Goal: Task Accomplishment & Management: Manage account settings

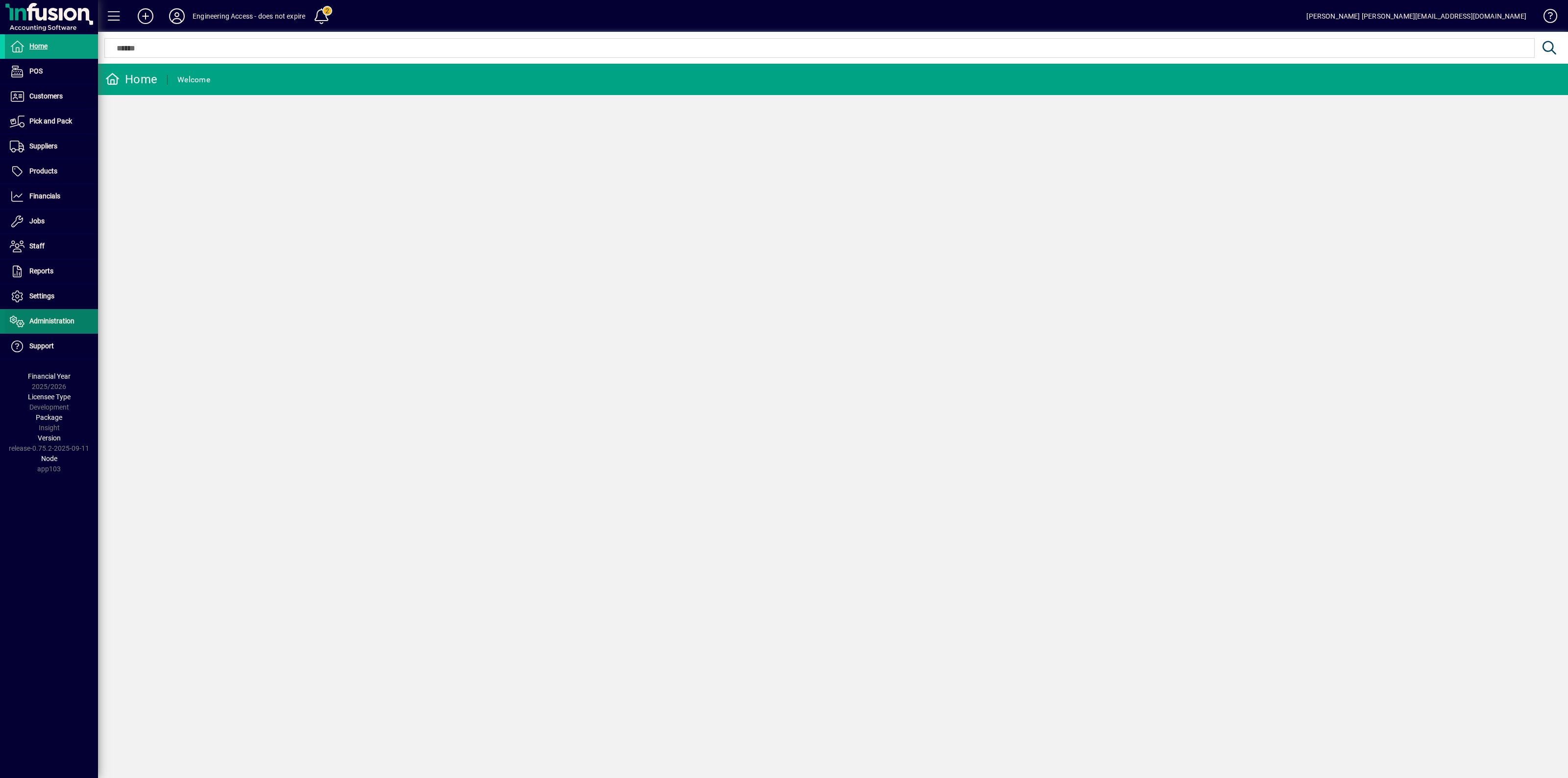
click at [52, 318] on span "Administration" at bounding box center [52, 321] width 45 height 7
click at [33, 340] on span "Licensees" at bounding box center [27, 342] width 36 height 7
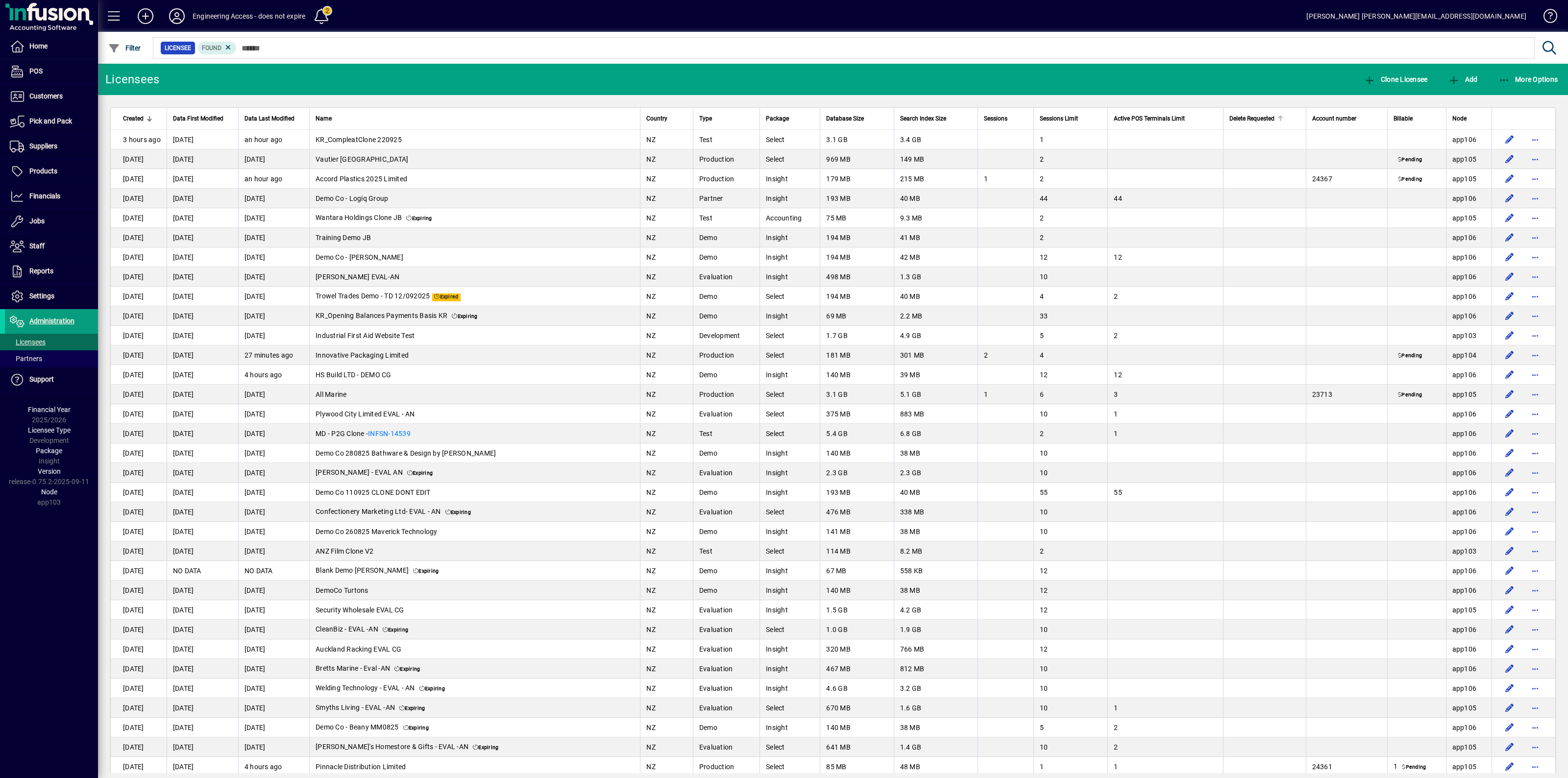
click at [1233, 118] on span "Delete Requested" at bounding box center [1252, 118] width 45 height 10
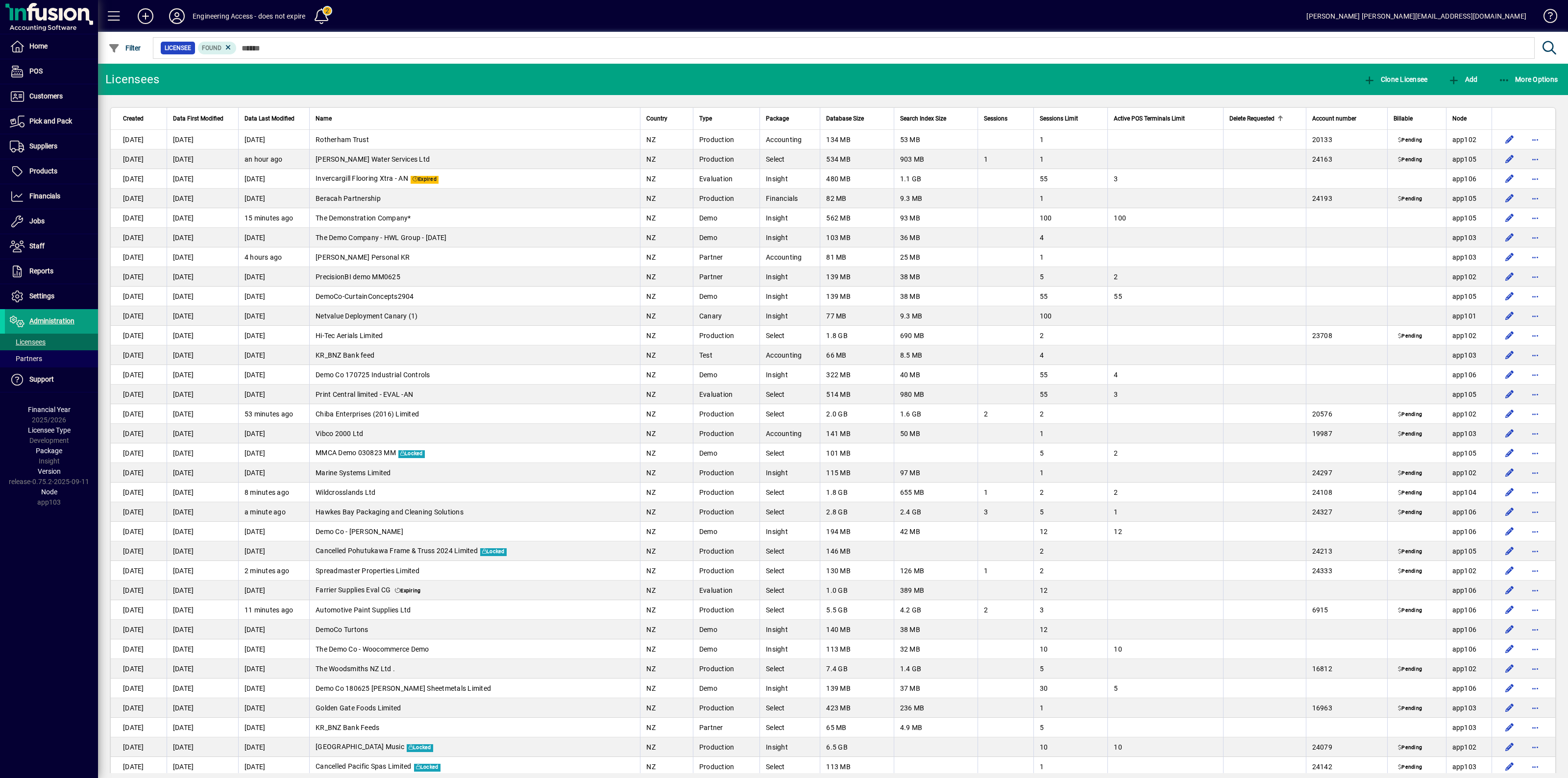
click at [1233, 118] on span "Delete Requested" at bounding box center [1252, 118] width 45 height 10
click at [135, 119] on span "Created" at bounding box center [133, 118] width 21 height 10
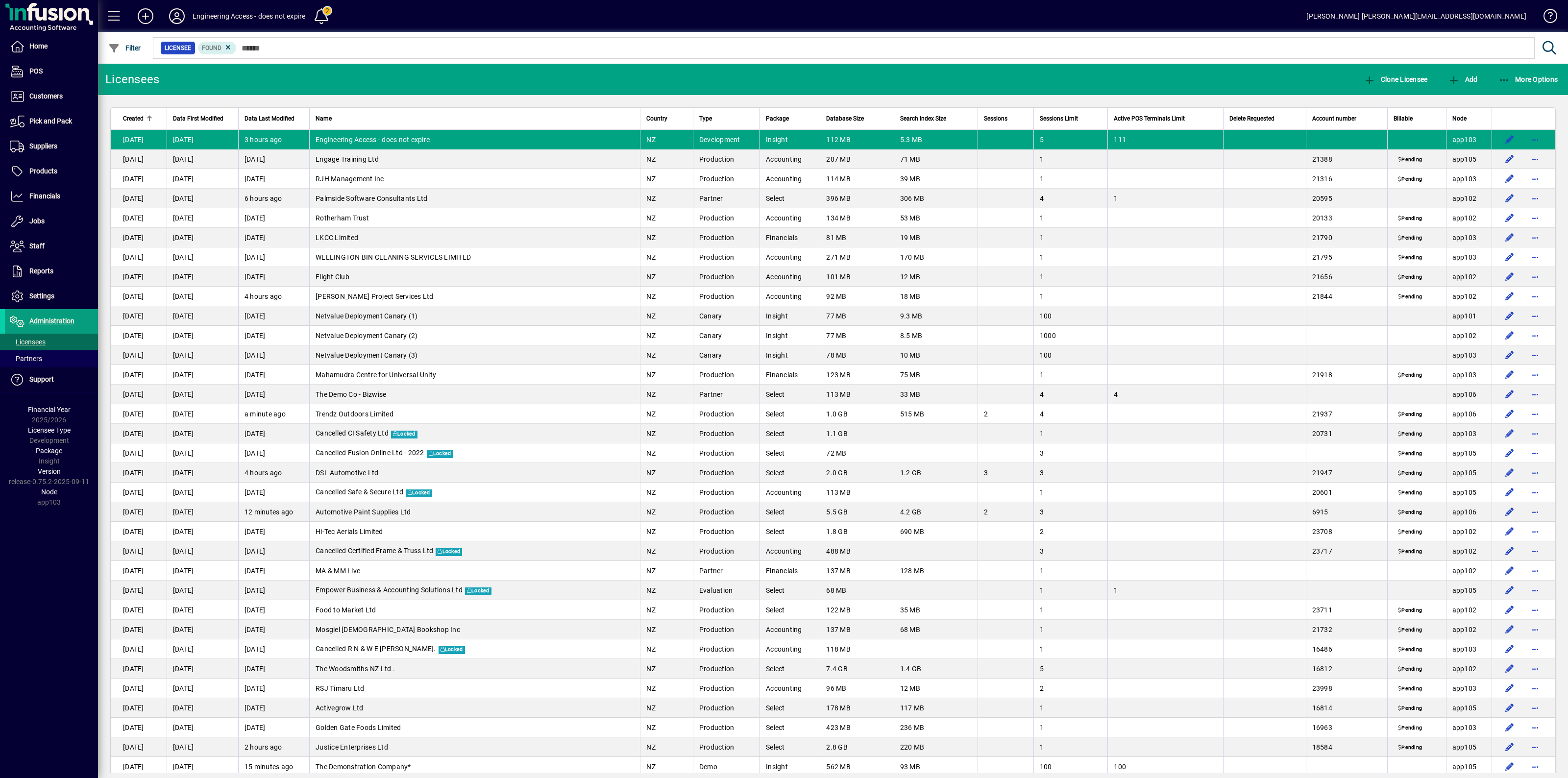
click at [135, 119] on span "Created" at bounding box center [133, 118] width 21 height 10
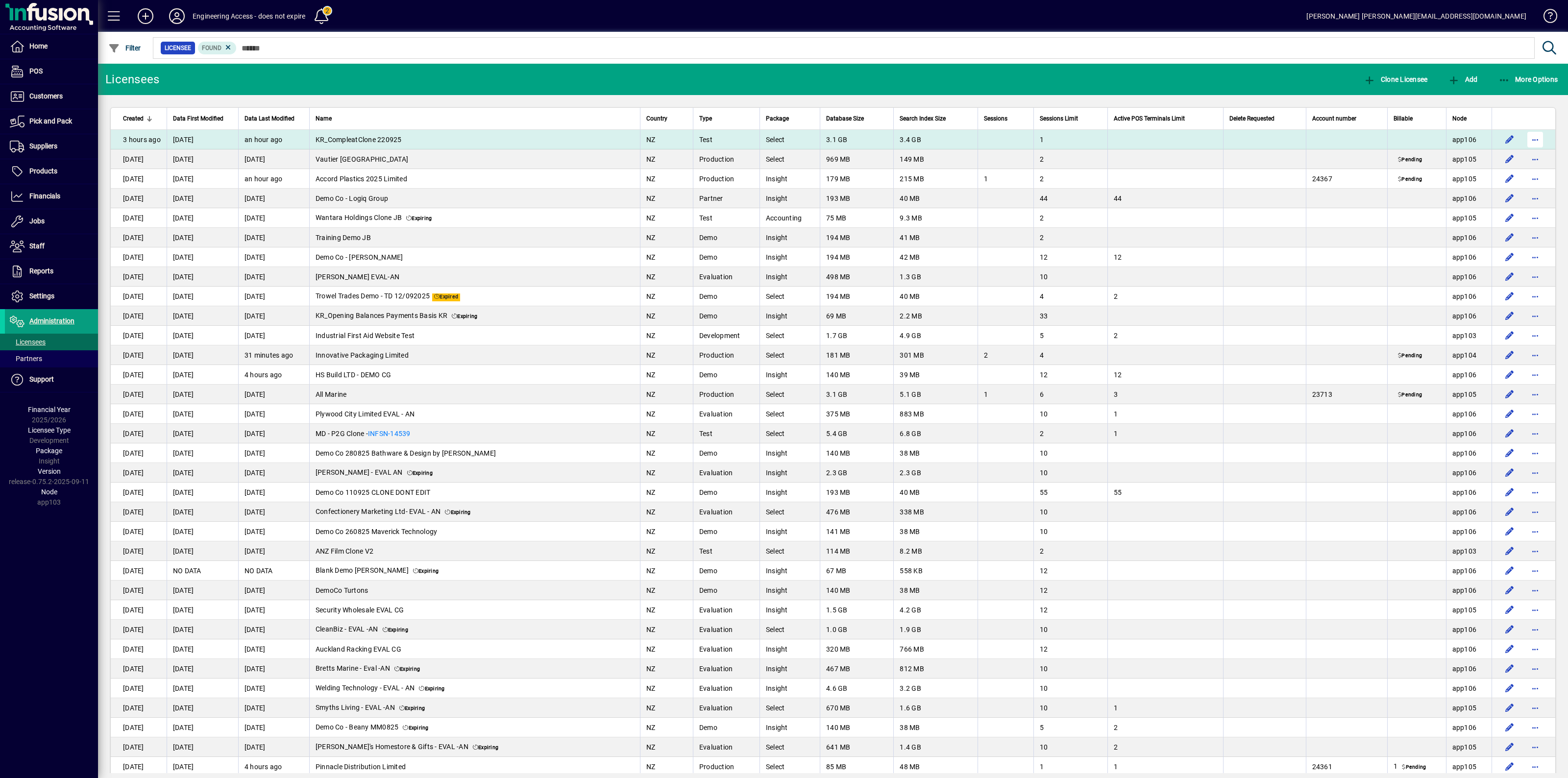
click at [1524, 136] on span "button" at bounding box center [1534, 139] width 23 height 23
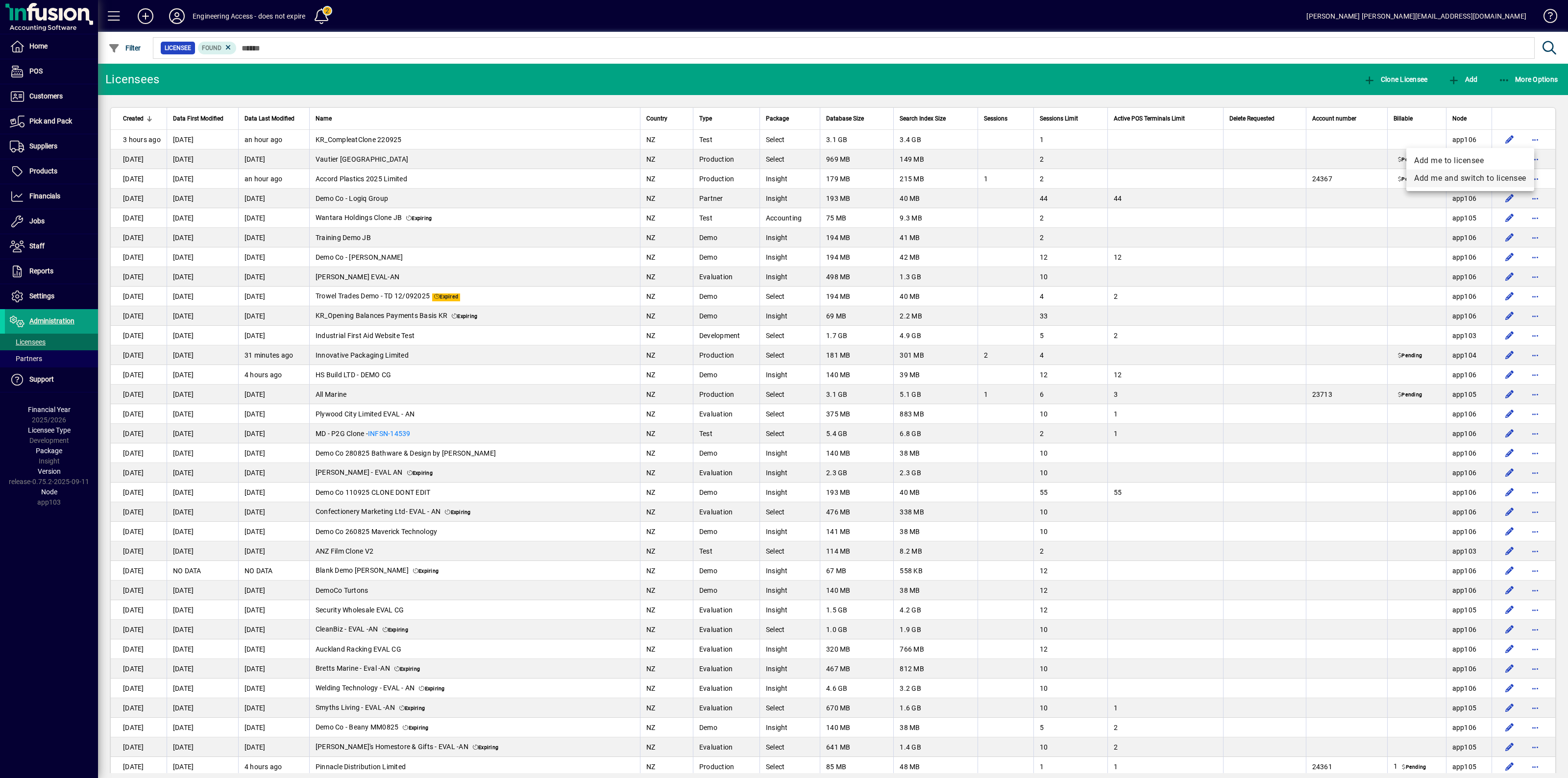
click at [1466, 178] on span "Add me and switch to licensee" at bounding box center [1471, 178] width 112 height 12
